Goal: Task Accomplishment & Management: Use online tool/utility

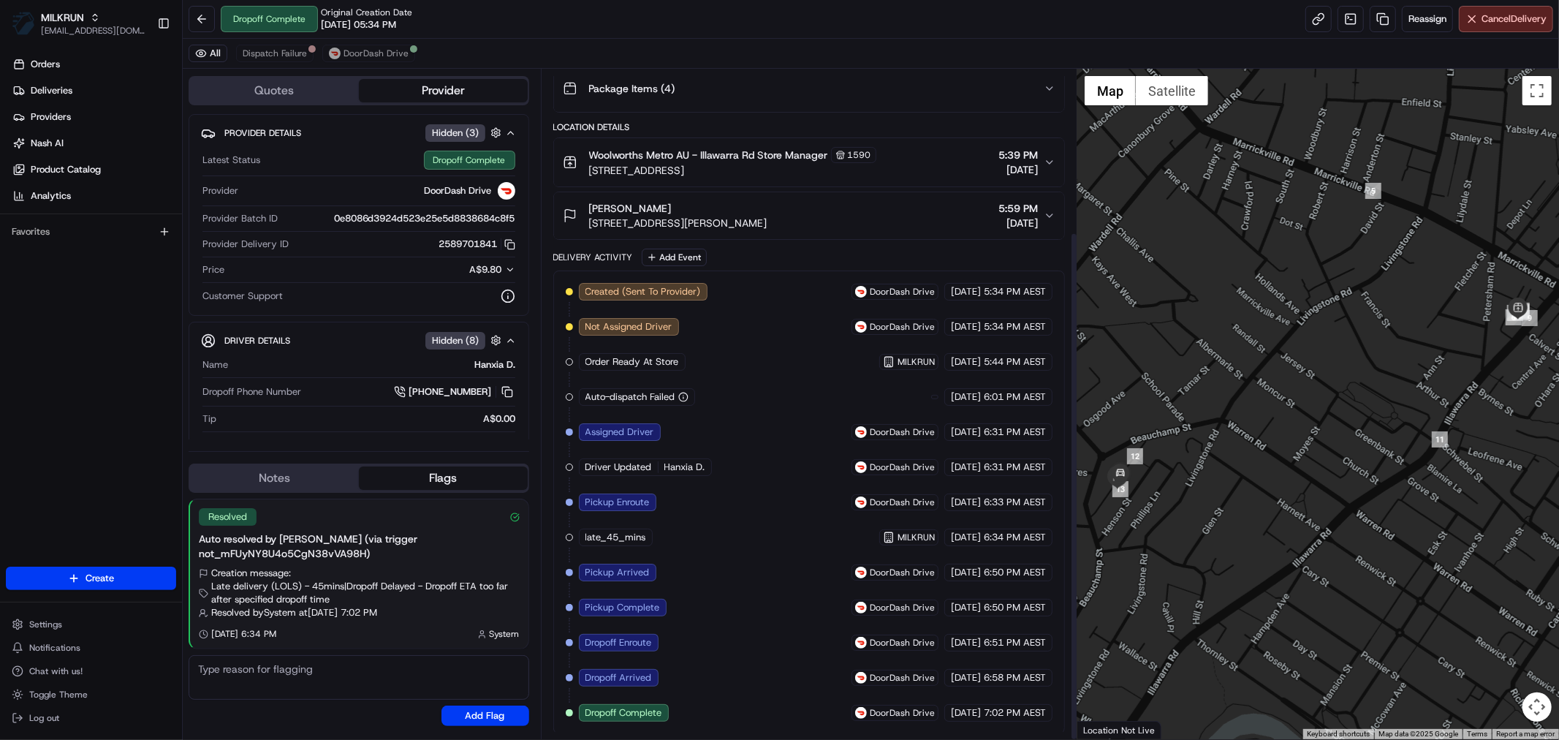
scroll to position [214, 0]
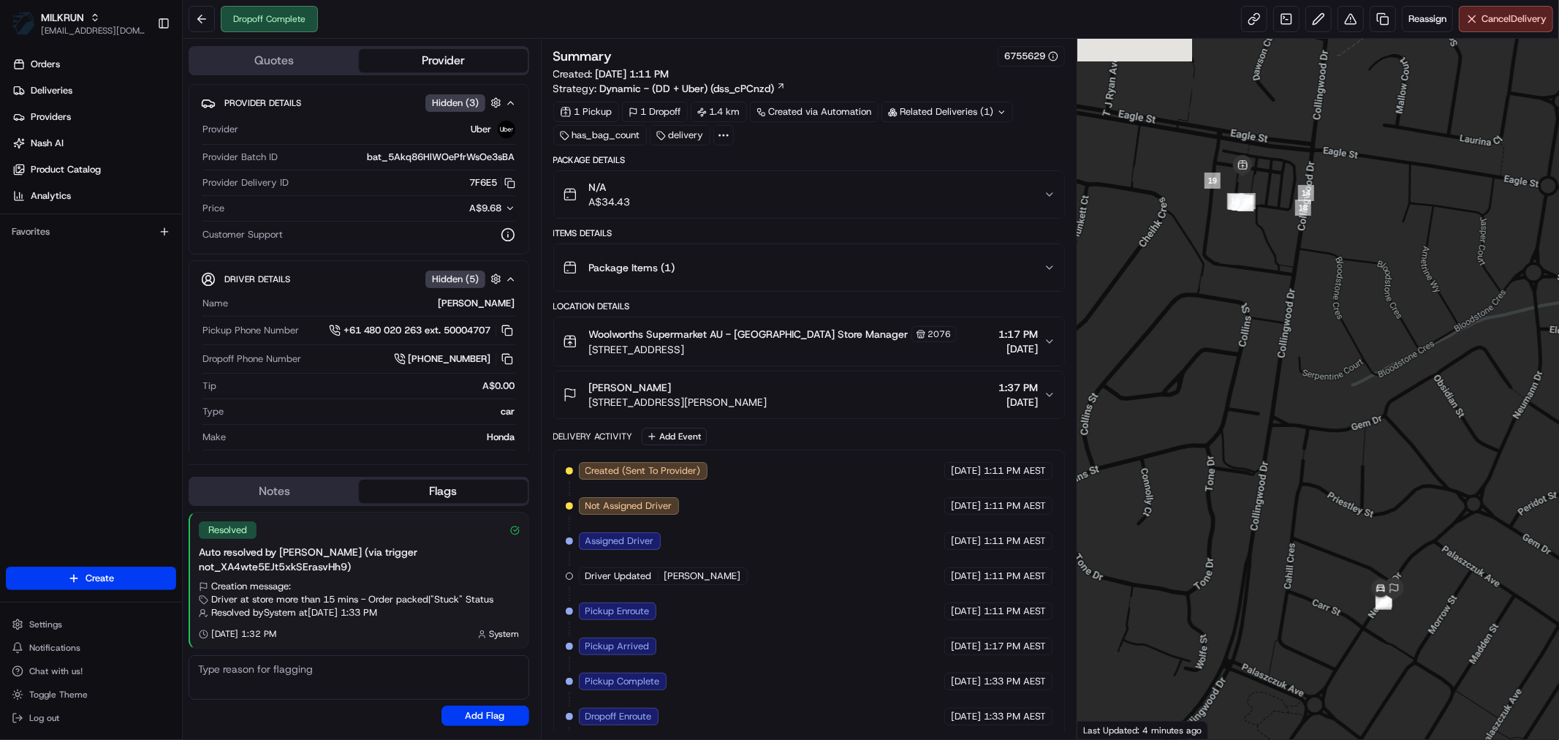
scroll to position [78, 0]
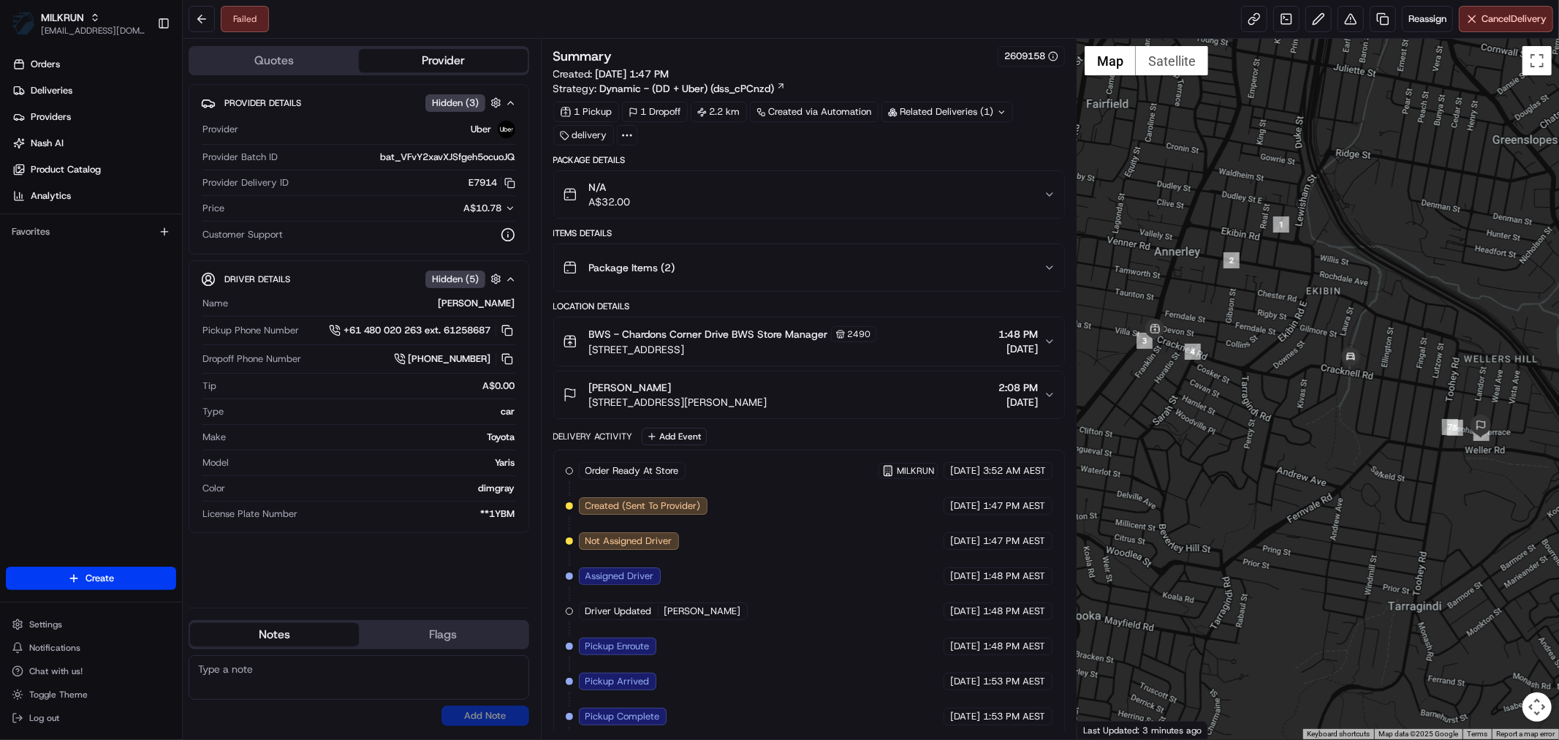
scroll to position [149, 0]
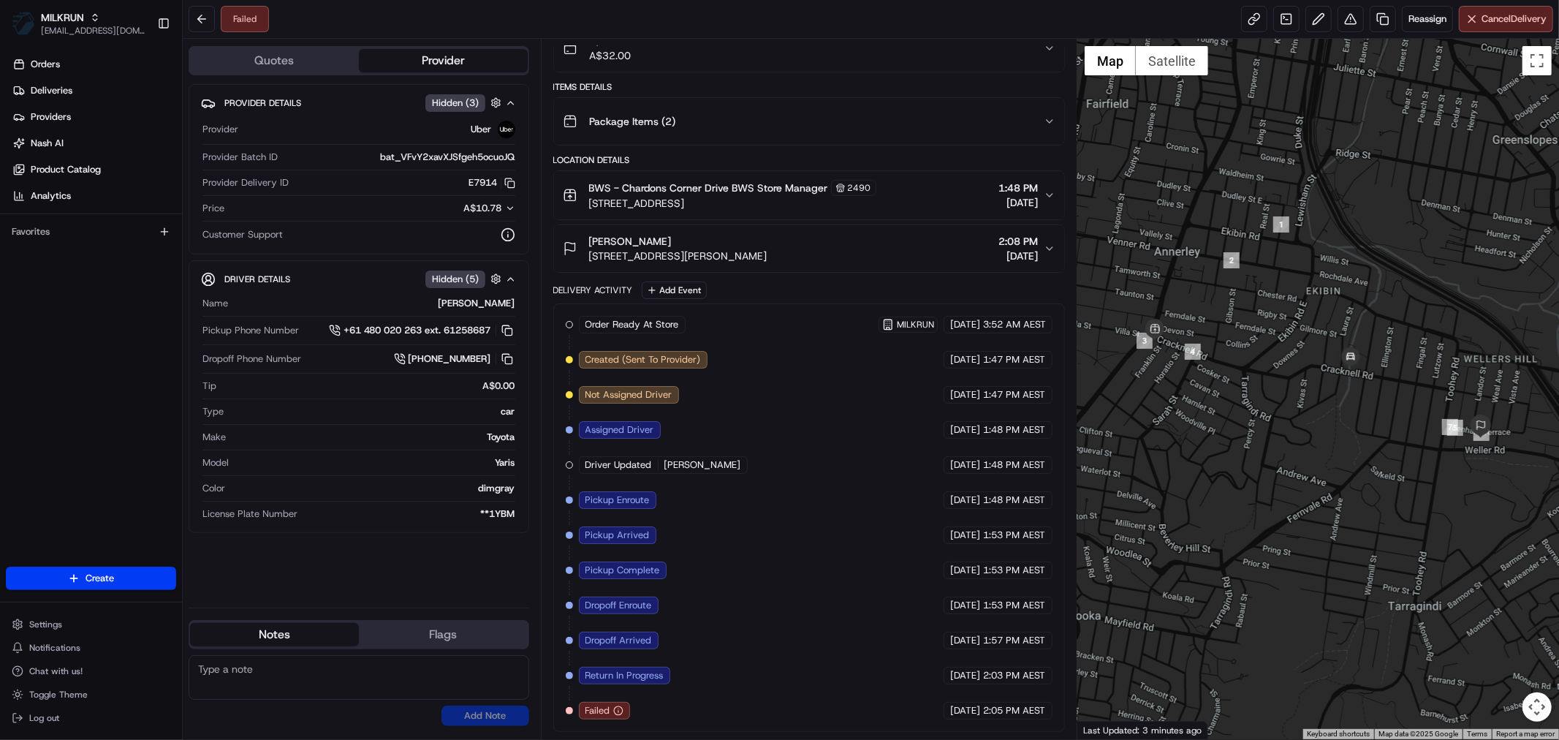
drag, startPoint x: 1035, startPoint y: 711, endPoint x: 980, endPoint y: 714, distance: 54.9
click at [980, 714] on div "23/08/2025 2:05 PM AEST" at bounding box center [998, 711] width 109 height 18
click at [996, 714] on span "2:05 PM AEST" at bounding box center [1014, 710] width 62 height 13
click at [1011, 714] on span "2:05 PM AEST" at bounding box center [1014, 710] width 62 height 13
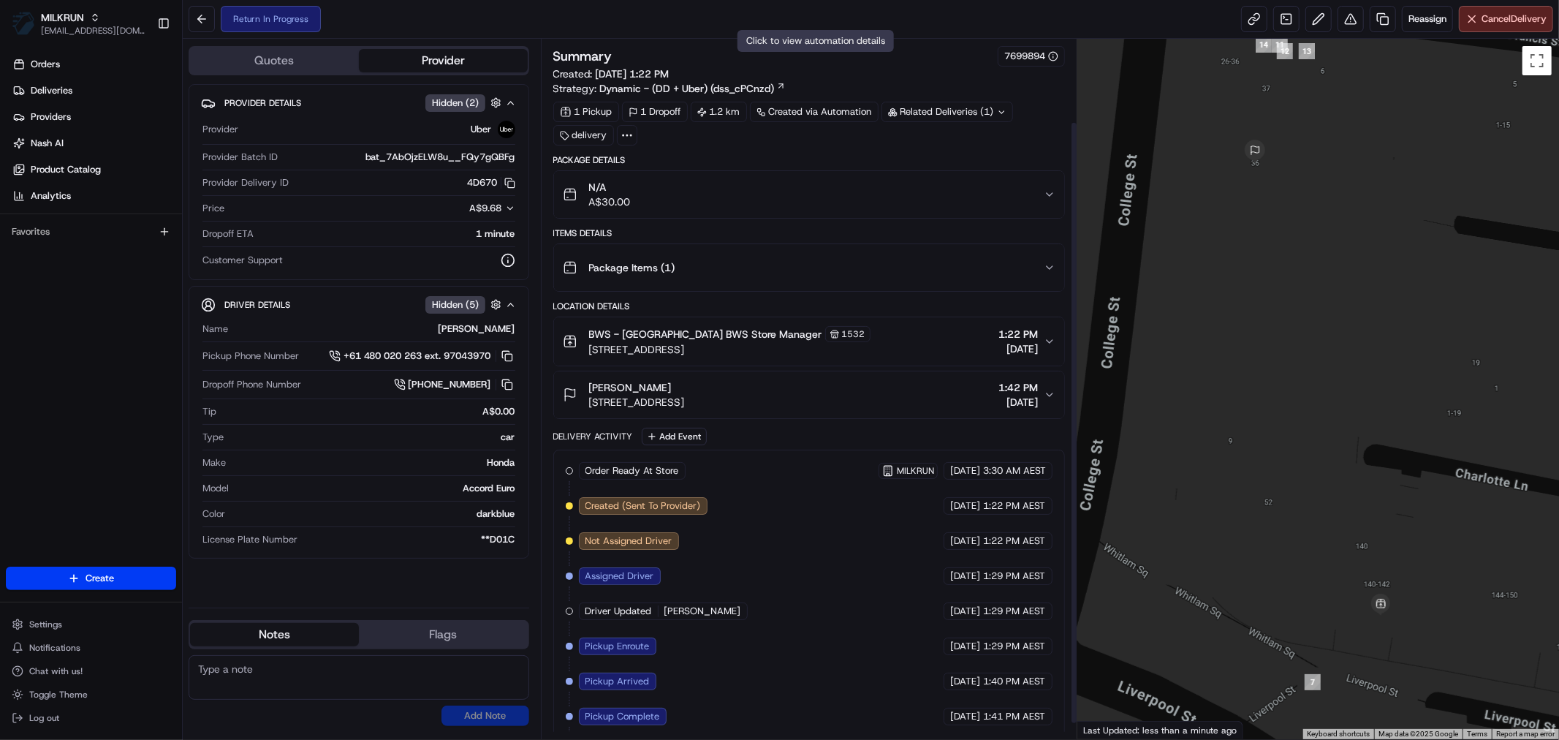
scroll to position [114, 0]
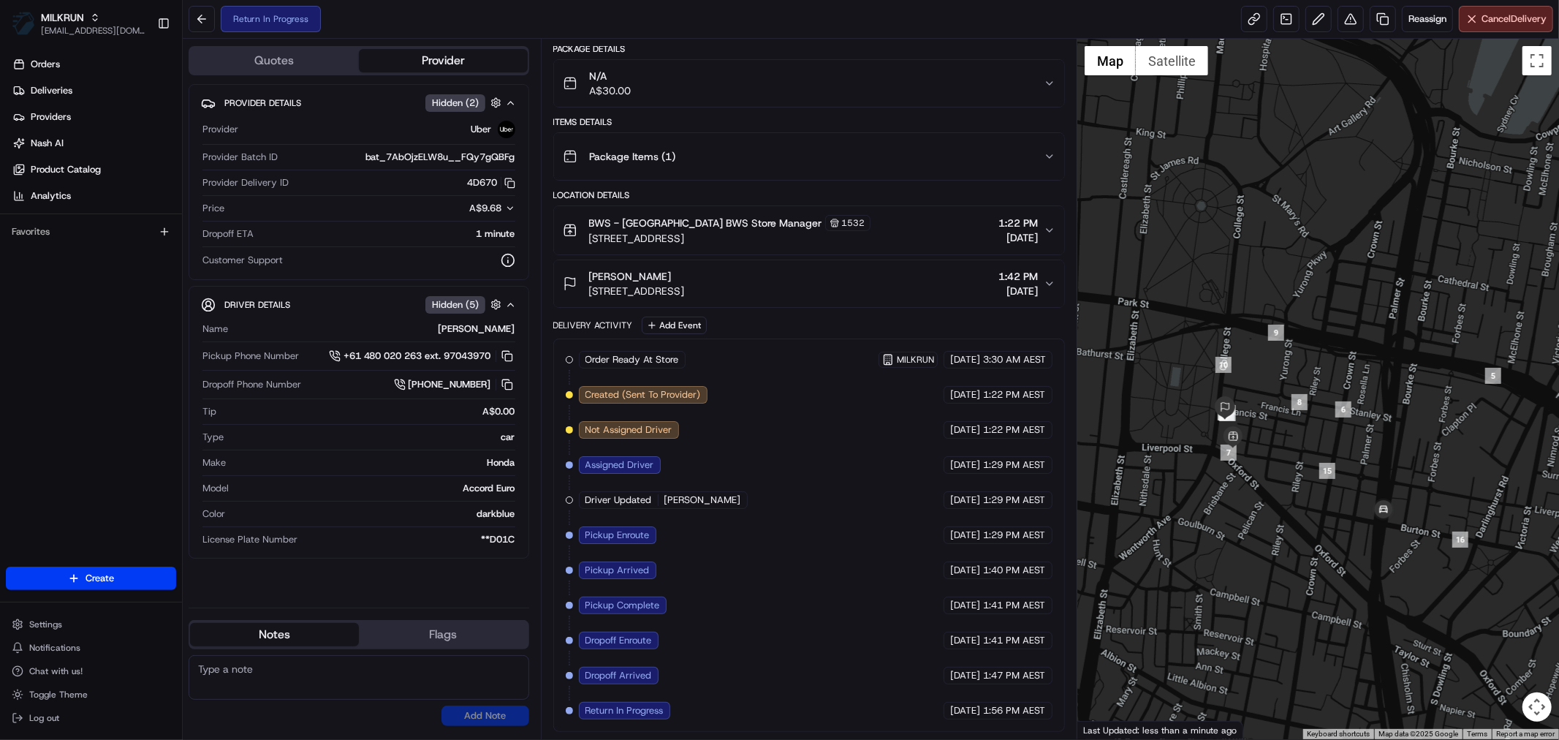
drag, startPoint x: 1429, startPoint y: 561, endPoint x: 1287, endPoint y: 483, distance: 161.3
click at [1287, 483] on div at bounding box center [1319, 389] width 482 height 700
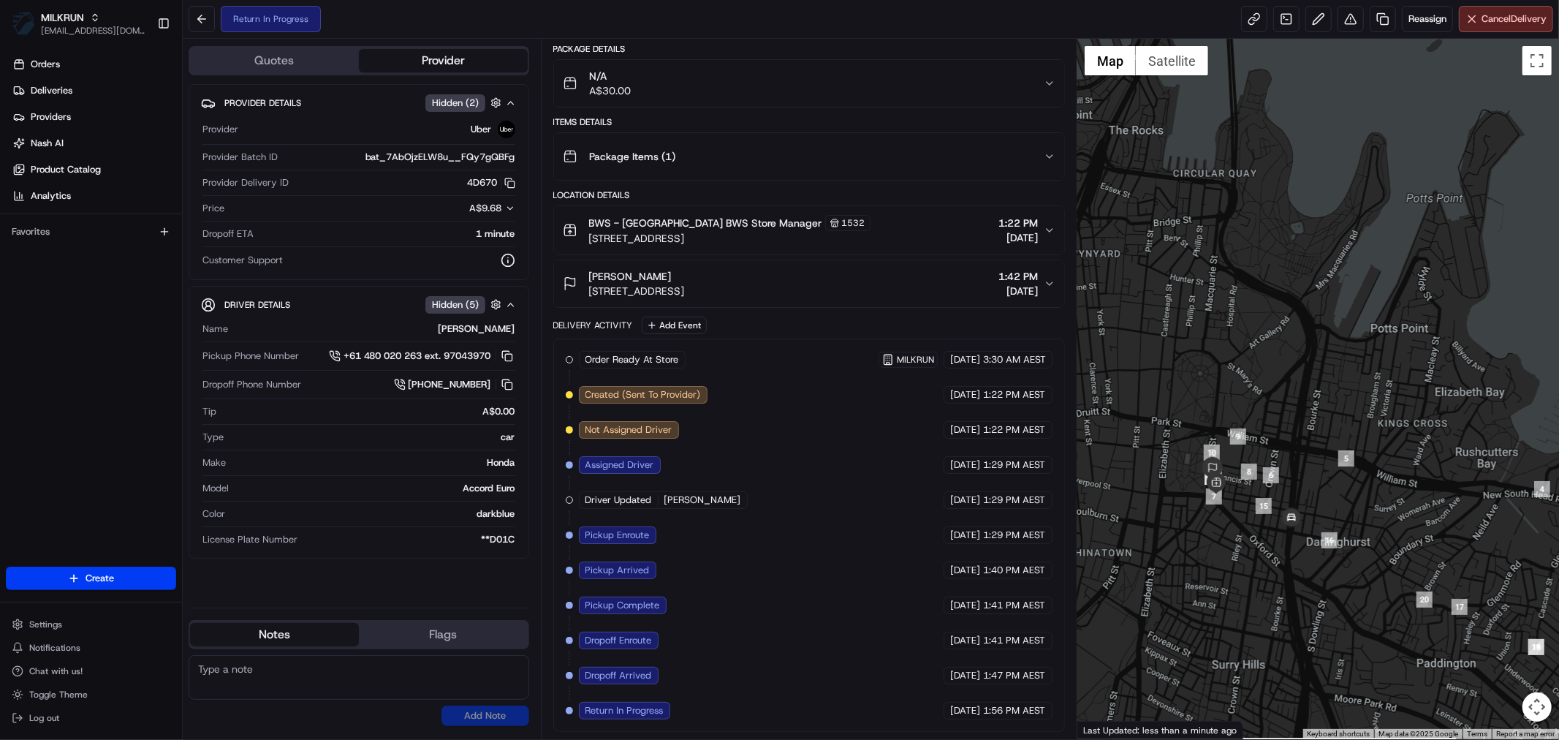
drag, startPoint x: 1450, startPoint y: 591, endPoint x: 1317, endPoint y: 583, distance: 132.6
click at [1317, 583] on div at bounding box center [1319, 389] width 482 height 700
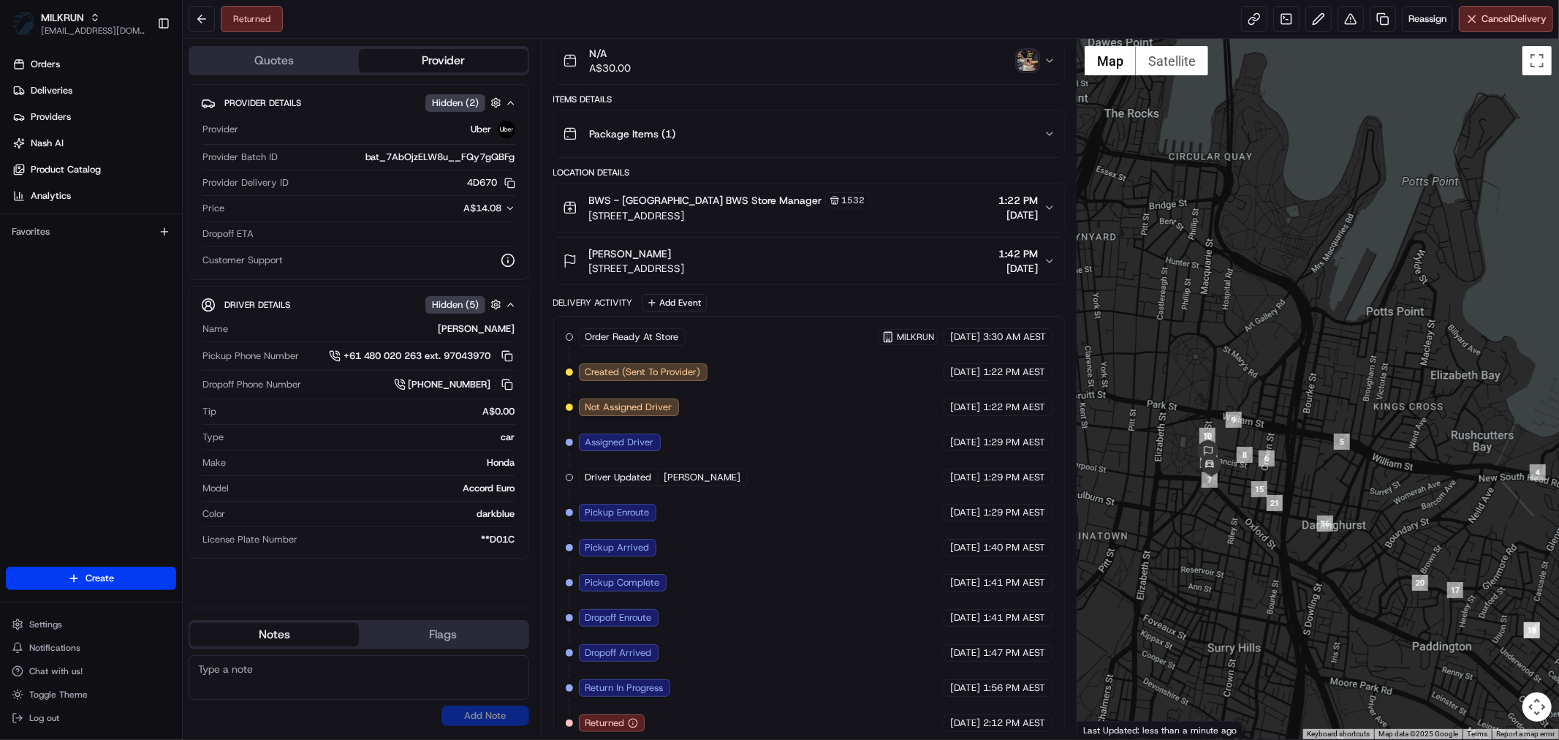
scroll to position [149, 0]
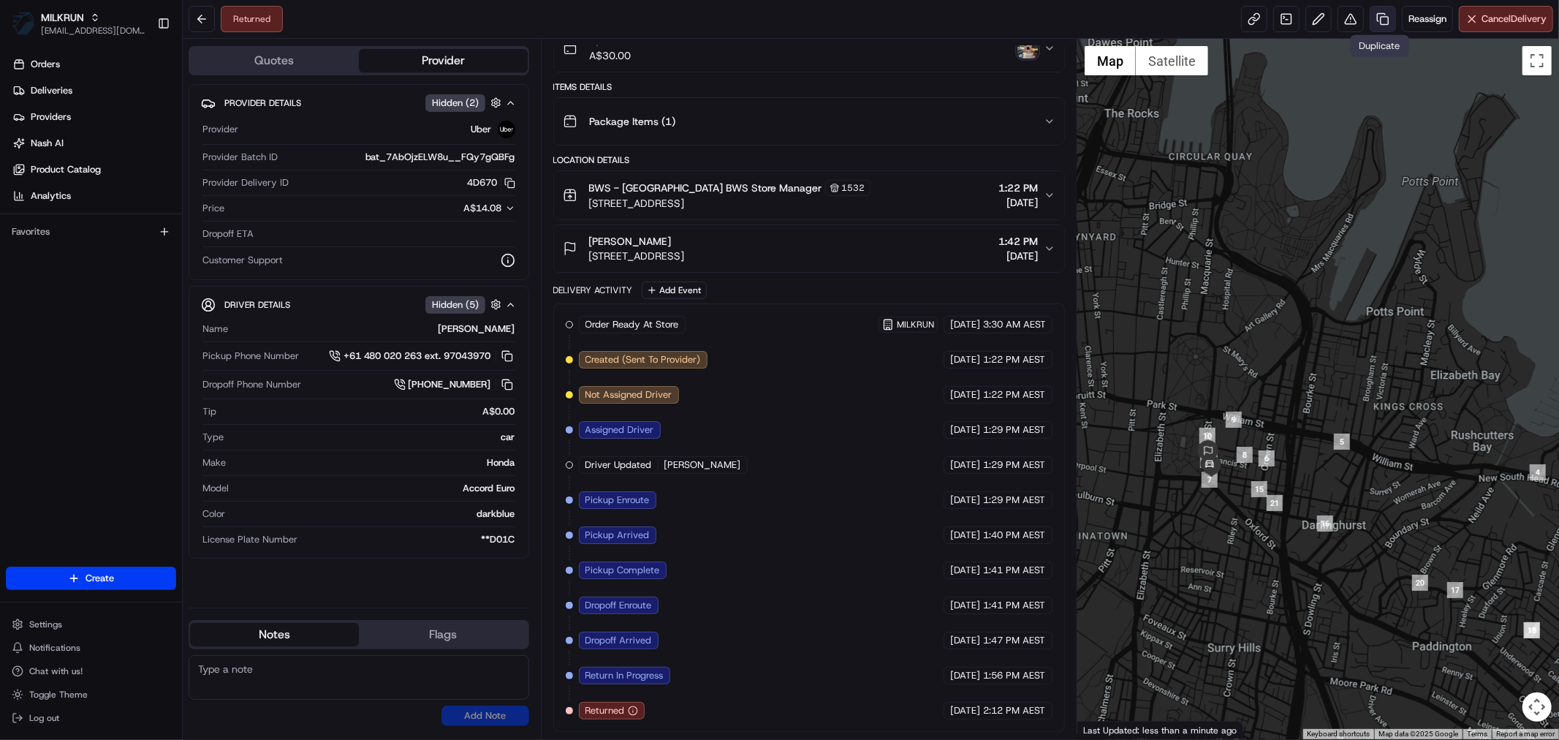
click at [1377, 18] on link at bounding box center [1383, 19] width 26 height 26
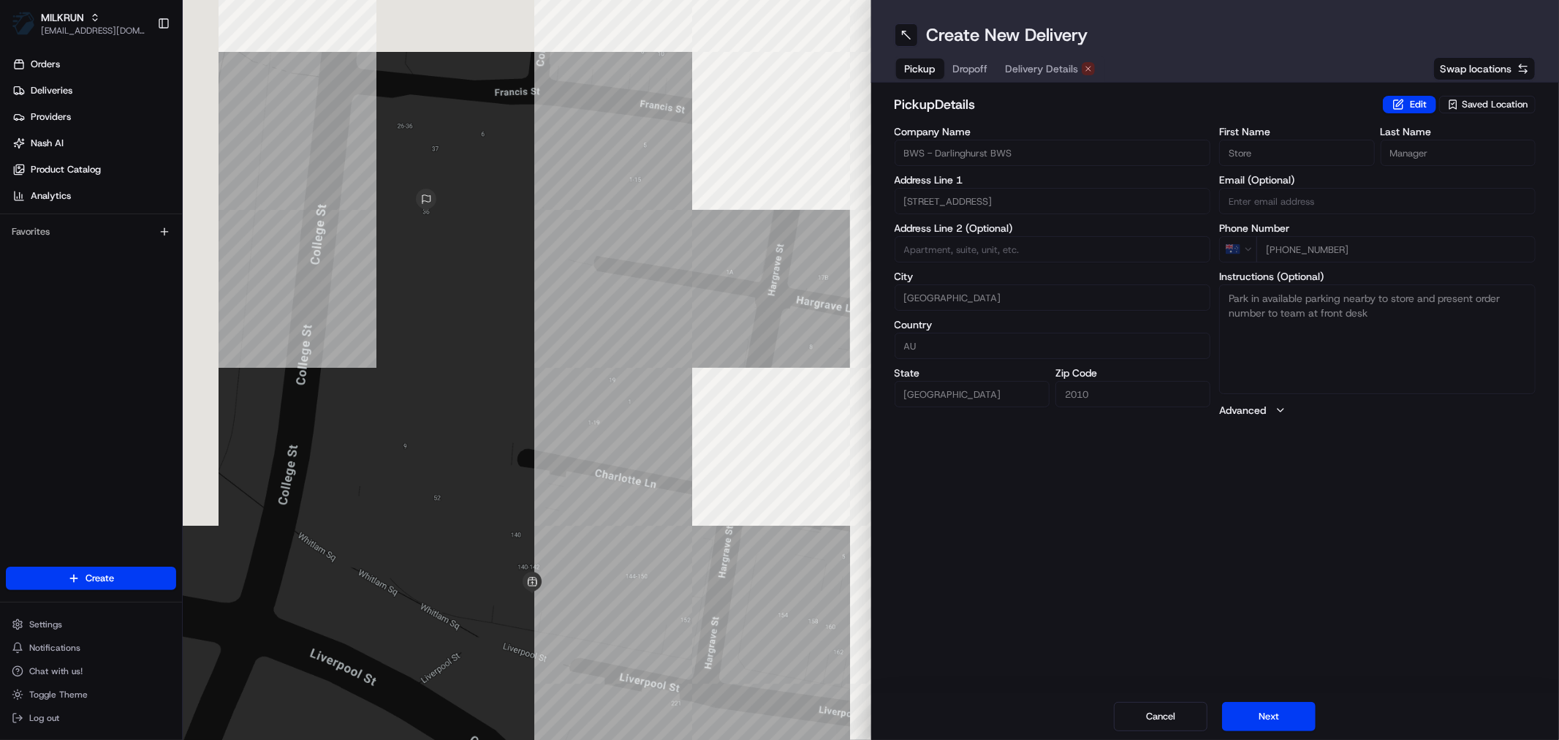
click at [1041, 61] on span "Delivery Details" at bounding box center [1042, 68] width 73 height 15
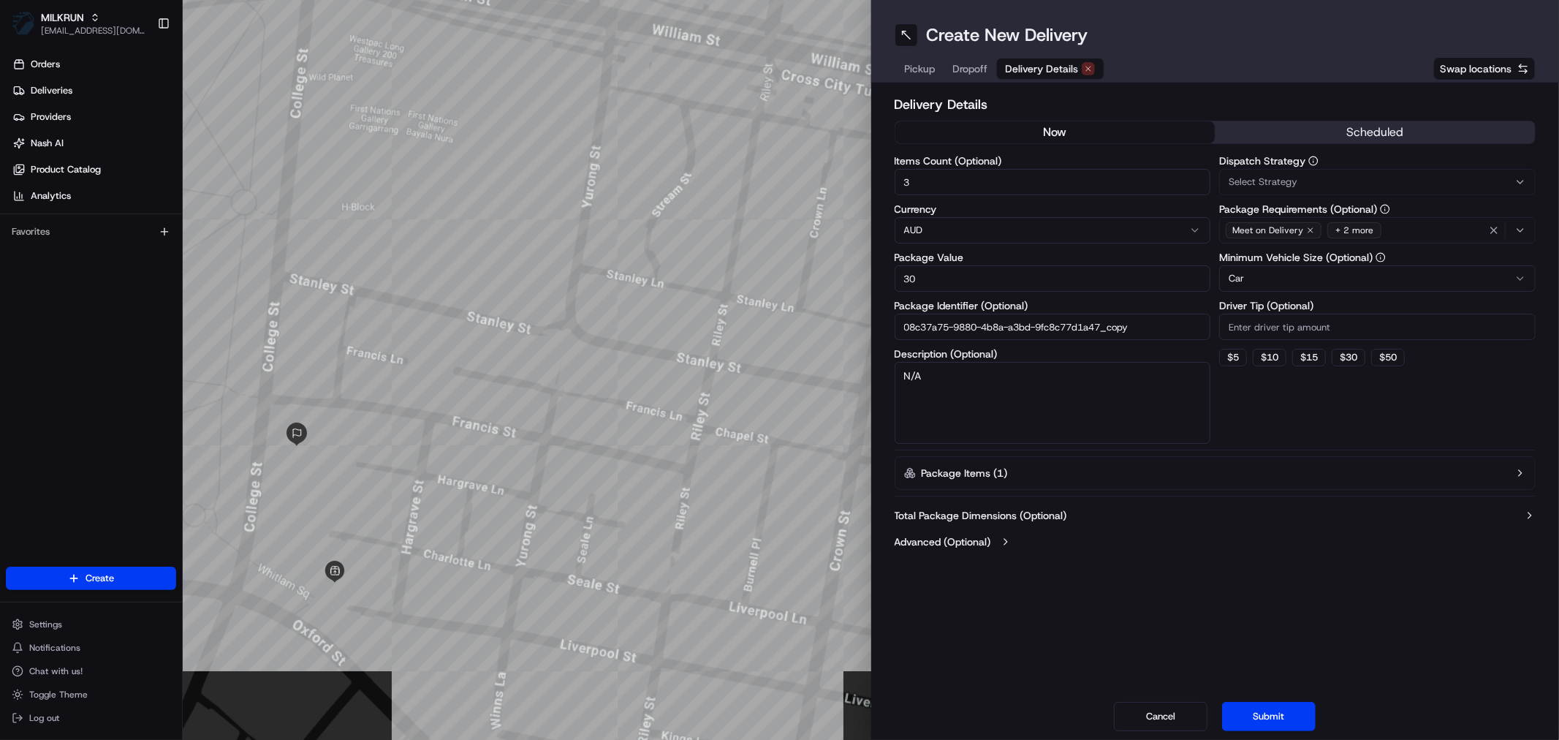
click at [1054, 124] on button "now" at bounding box center [1056, 132] width 320 height 22
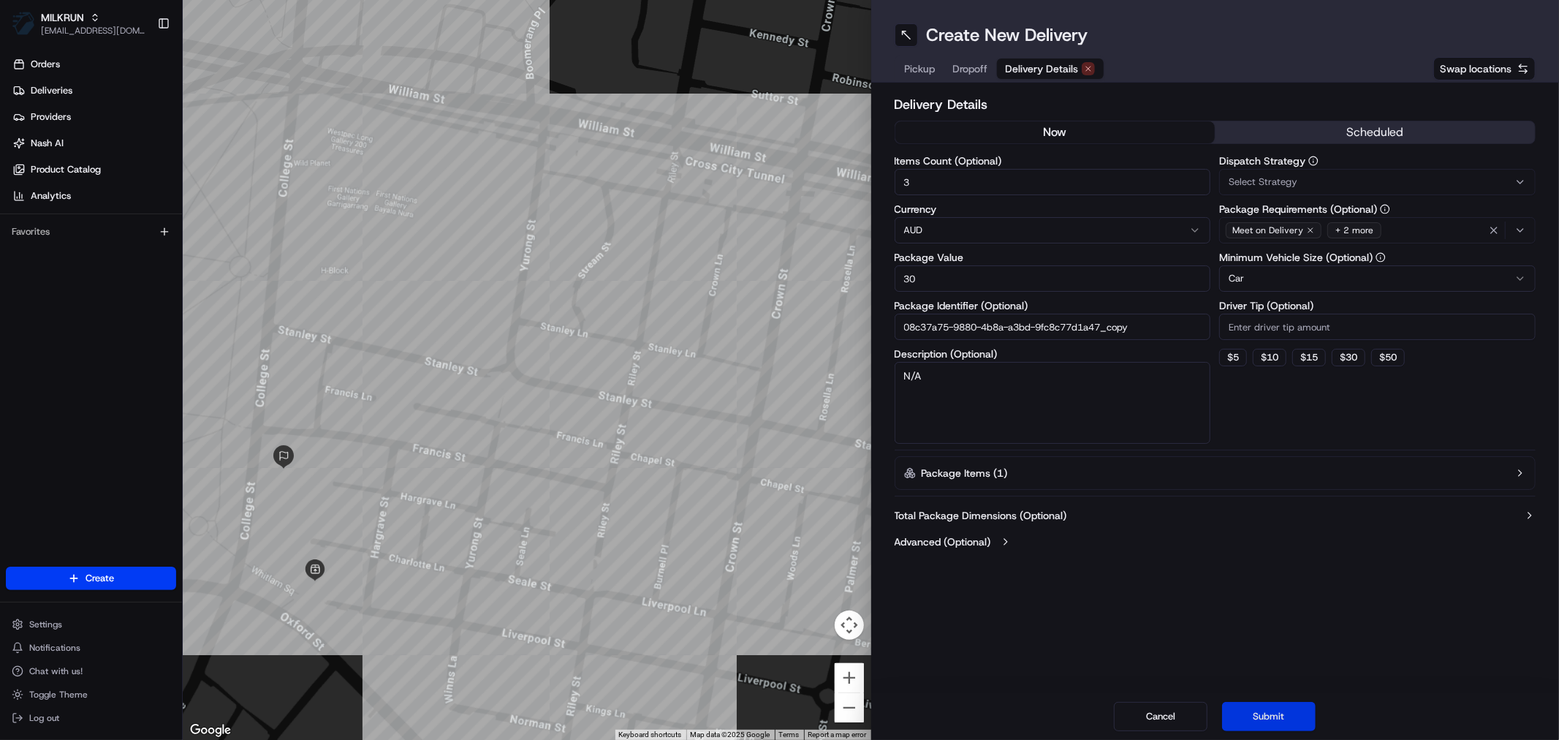
click at [1285, 718] on button "Submit" at bounding box center [1269, 716] width 94 height 29
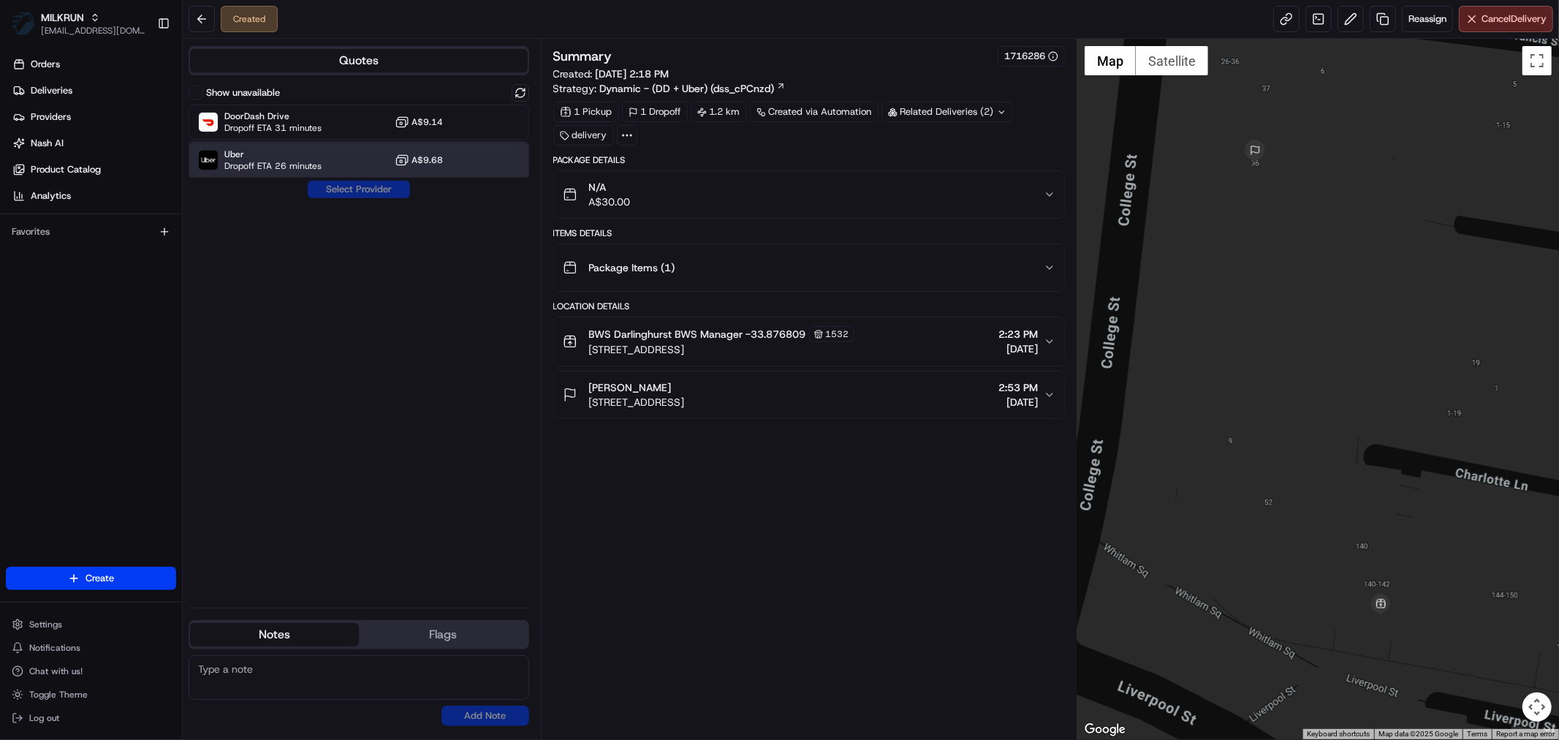
click at [294, 161] on span "Dropoff ETA 26 minutes" at bounding box center [272, 166] width 97 height 12
click at [389, 197] on button "Assign Provider" at bounding box center [359, 190] width 104 height 18
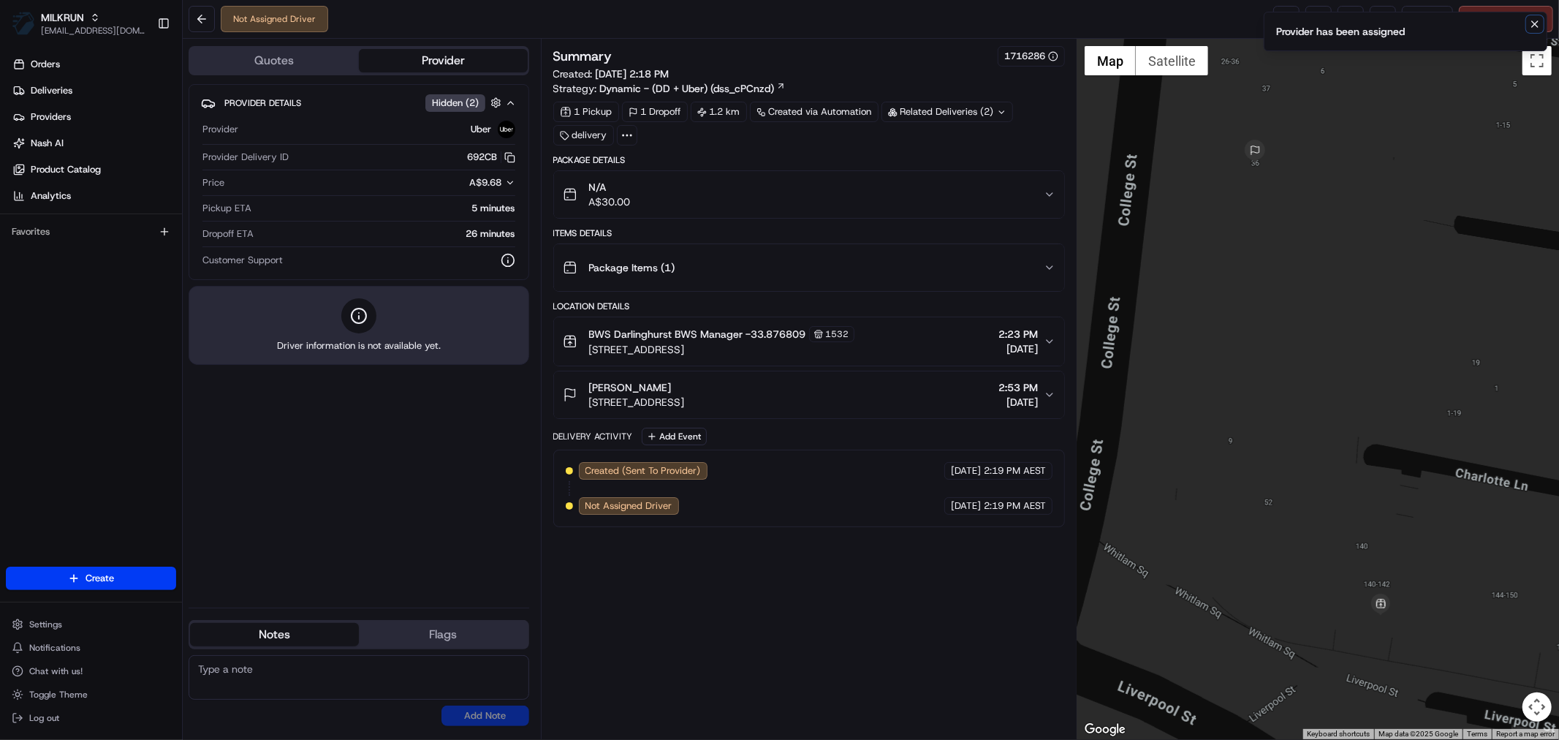
click at [1541, 26] on button "Notifications (F8)" at bounding box center [1536, 24] width 18 height 18
click at [1275, 15] on link at bounding box center [1287, 19] width 26 height 26
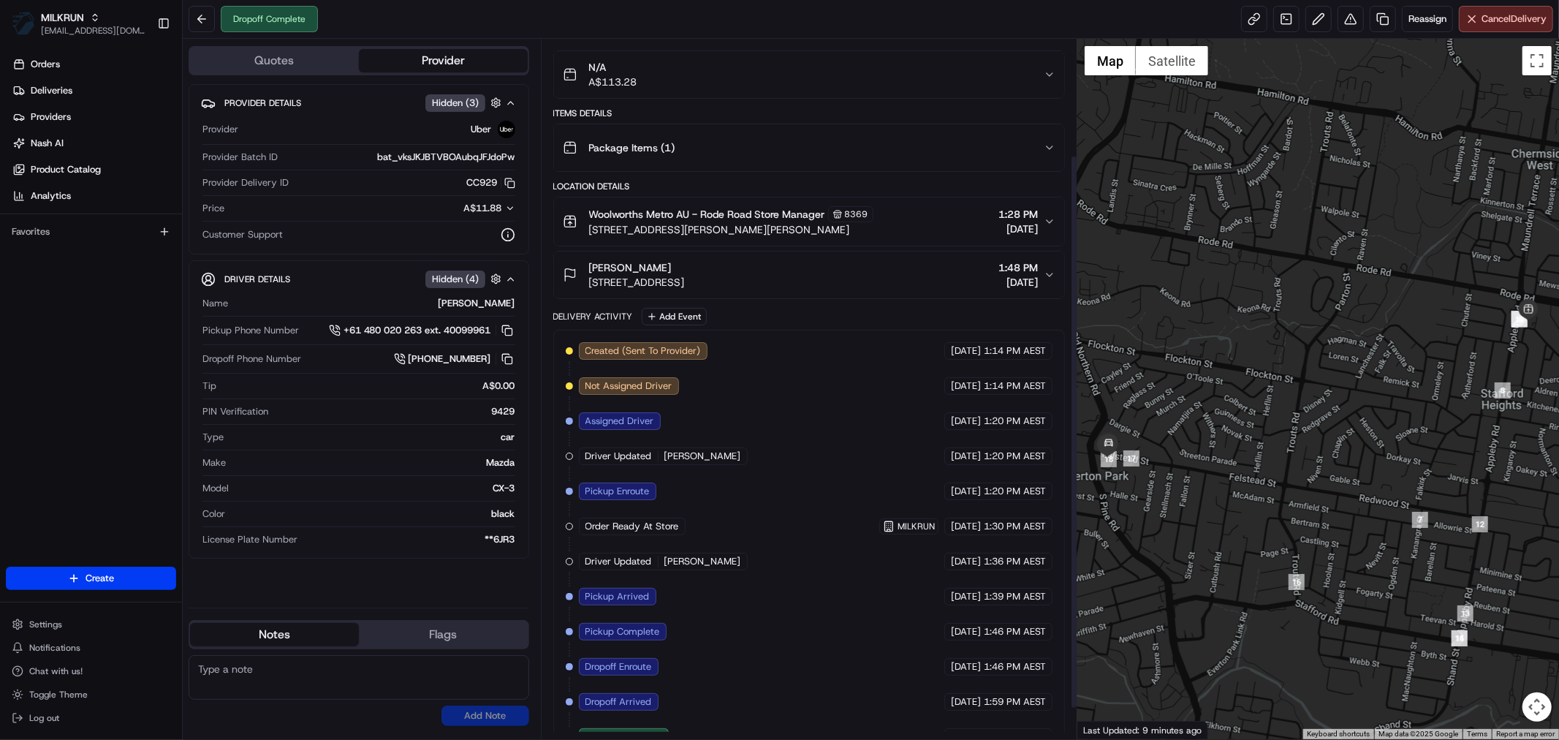
scroll to position [185, 0]
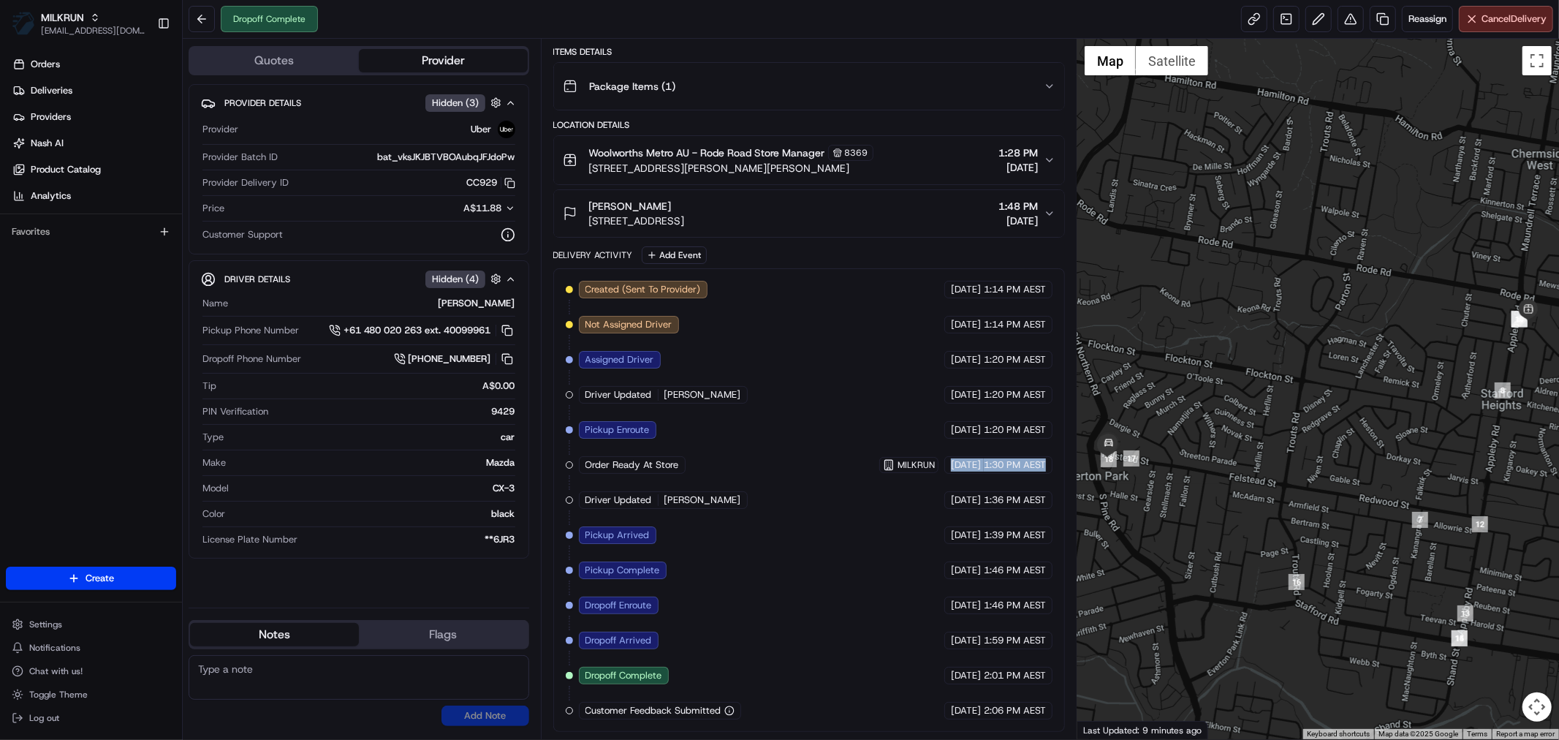
drag, startPoint x: 922, startPoint y: 464, endPoint x: 1054, endPoint y: 461, distance: 132.3
click at [1054, 461] on div "Created (Sent To Provider) Uber [DATE] 1:14 PM AEST Not Assigned Driver Uber [D…" at bounding box center [809, 500] width 512 height 464
click at [1045, 461] on span "1:30 PM AEST" at bounding box center [1015, 464] width 62 height 13
drag, startPoint x: 918, startPoint y: 462, endPoint x: 1048, endPoint y: 464, distance: 129.4
click at [1048, 464] on div "[DATE] 1:30 PM AEST" at bounding box center [999, 465] width 108 height 18
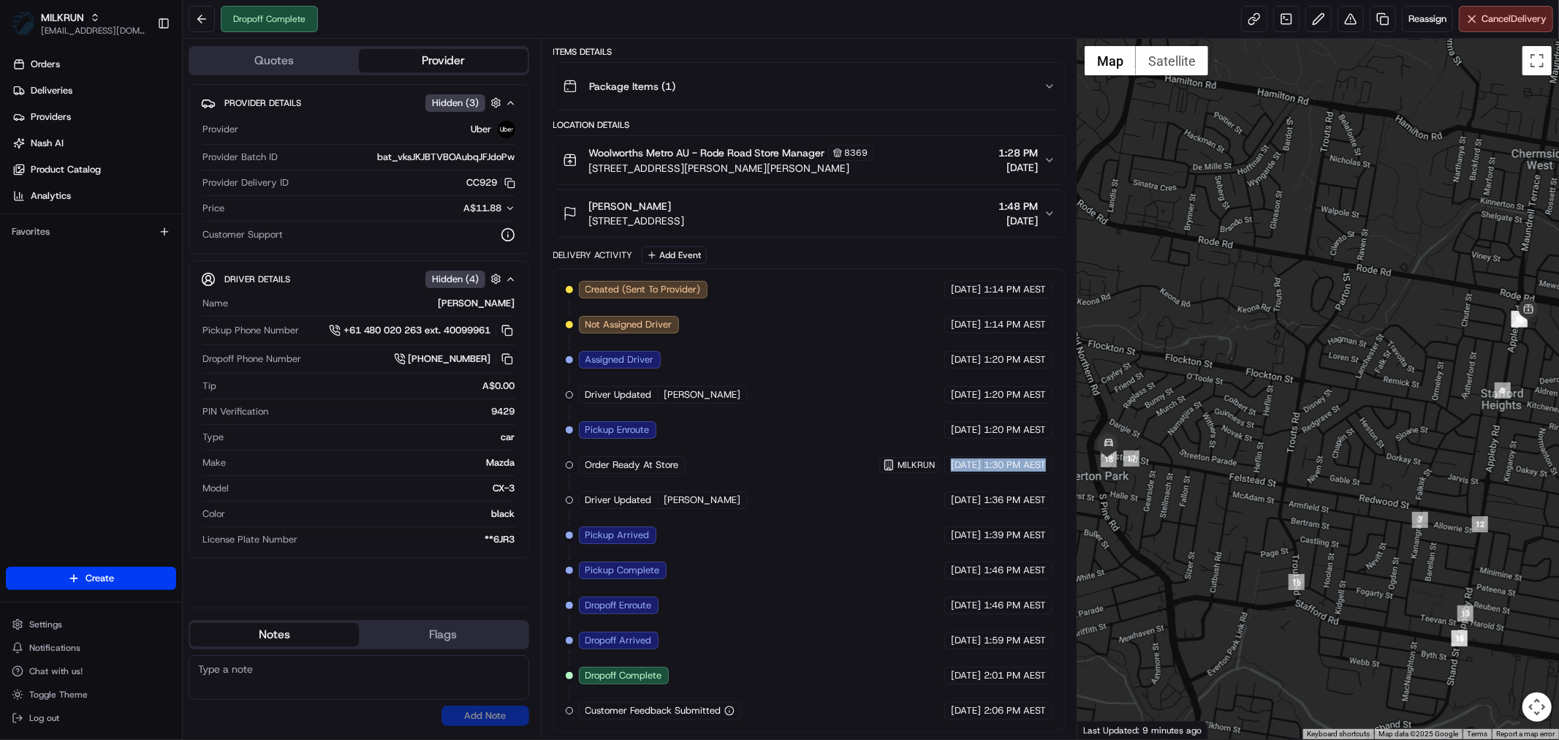
click at [1048, 464] on div "[DATE] 1:30 PM AEST" at bounding box center [999, 465] width 108 height 18
drag, startPoint x: 1048, startPoint y: 464, endPoint x: 923, endPoint y: 462, distance: 125.0
click at [945, 462] on div "[DATE] 1:30 PM AEST" at bounding box center [999, 465] width 108 height 18
click at [951, 462] on span "[DATE]" at bounding box center [966, 464] width 30 height 13
drag, startPoint x: 585, startPoint y: 568, endPoint x: 659, endPoint y: 571, distance: 74.6
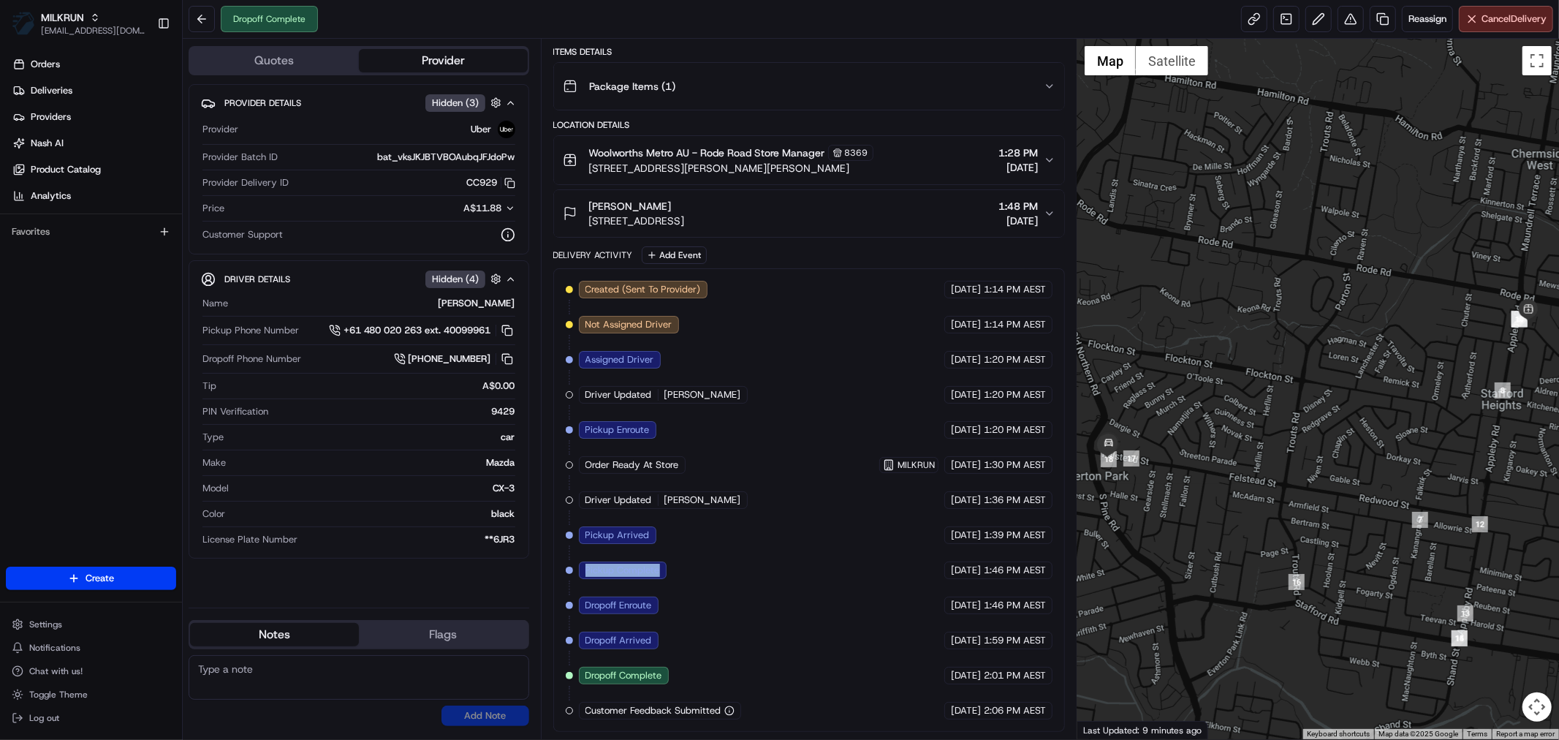
click at [659, 571] on div "Pickup Complete" at bounding box center [623, 570] width 88 height 18
drag, startPoint x: 586, startPoint y: 600, endPoint x: 657, endPoint y: 604, distance: 71.0
click at [657, 604] on div "Dropoff Enroute" at bounding box center [619, 606] width 80 height 18
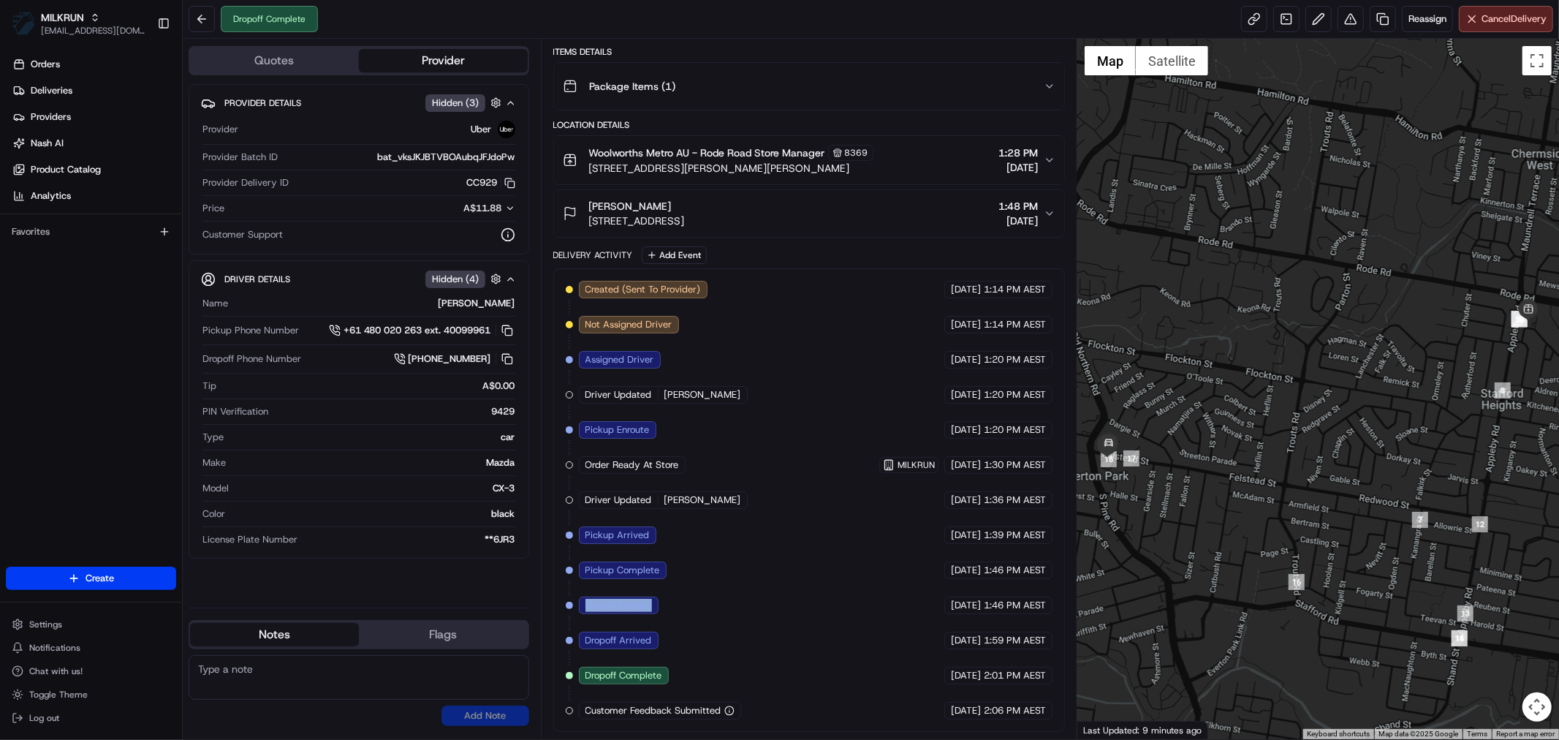
drag, startPoint x: 657, startPoint y: 604, endPoint x: 588, endPoint y: 604, distance: 68.7
click at [588, 604] on div "Dropoff Enroute" at bounding box center [619, 606] width 80 height 18
click at [588, 604] on span "Dropoff Enroute" at bounding box center [619, 605] width 67 height 13
